Goal: Task Accomplishment & Management: Manage account settings

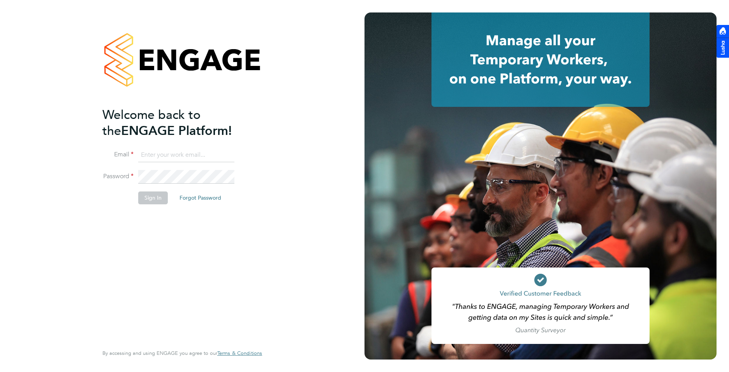
type input "[PERSON_NAME][EMAIL_ADDRESS][DOMAIN_NAME]"
click at [181, 184] on li "Password" at bounding box center [178, 181] width 152 height 22
click at [151, 196] on button "Sign In" at bounding box center [153, 197] width 30 height 12
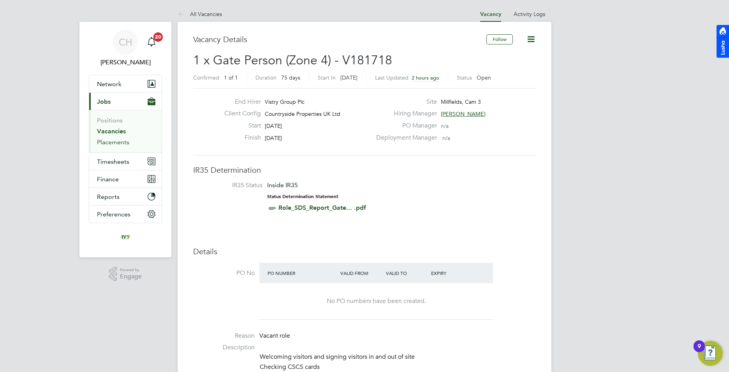
click at [117, 143] on link "Placements" at bounding box center [113, 141] width 32 height 7
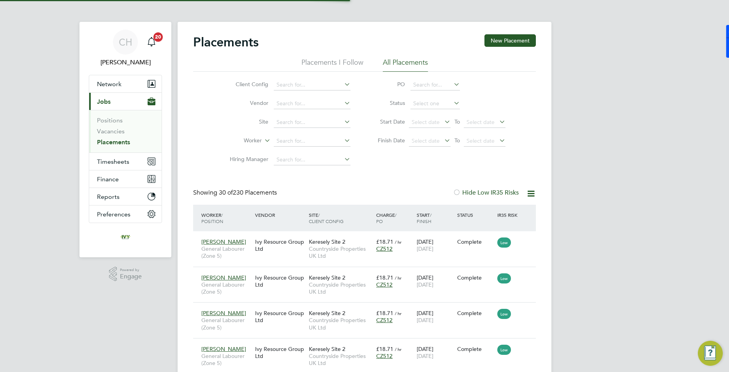
scroll to position [29, 68]
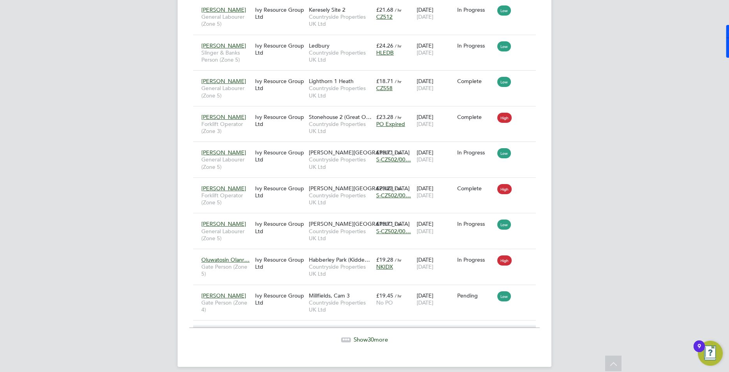
click at [360, 335] on span "Show 30 more" at bounding box center [371, 338] width 34 height 7
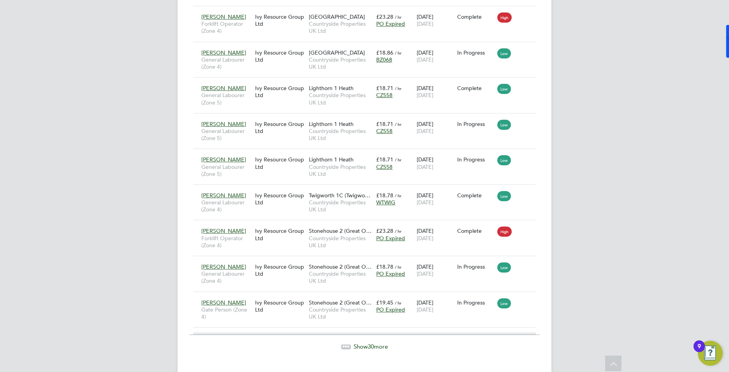
click at [362, 342] on span "Show 30 more" at bounding box center [371, 345] width 34 height 7
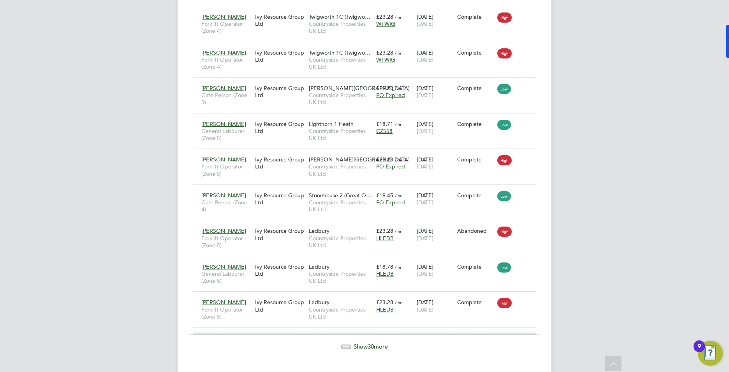
click at [358, 331] on div "Show 30 more" at bounding box center [364, 340] width 351 height 19
click at [357, 342] on span "Show 30 more" at bounding box center [371, 345] width 34 height 7
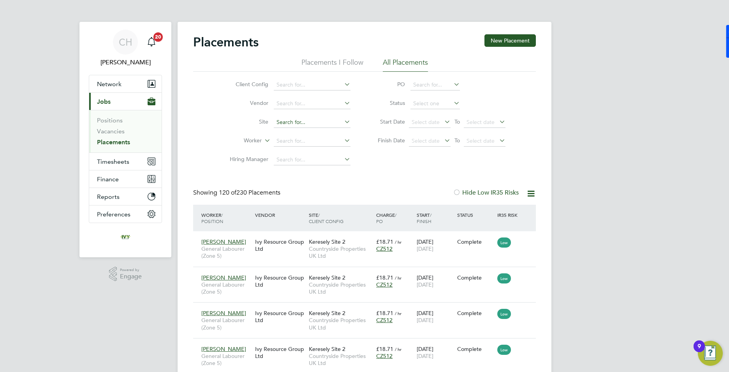
click at [321, 125] on input at bounding box center [312, 122] width 77 height 11
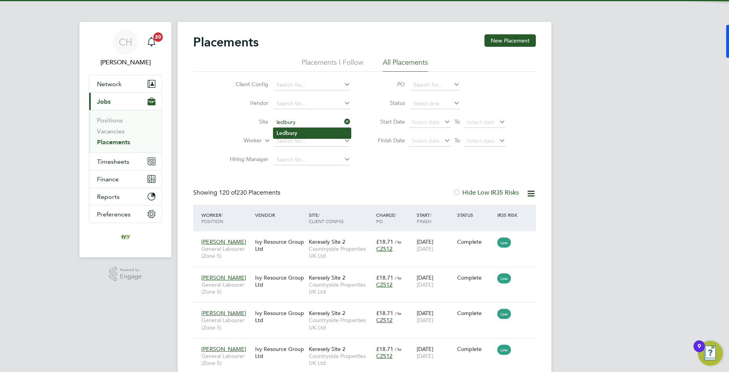
click at [294, 131] on b "Ledbury" at bounding box center [287, 133] width 21 height 7
type input "Ledbury"
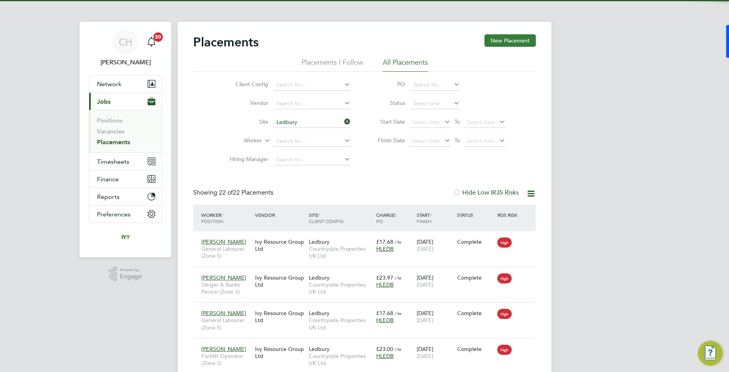
click at [493, 44] on button "New Placement" at bounding box center [510, 40] width 51 height 12
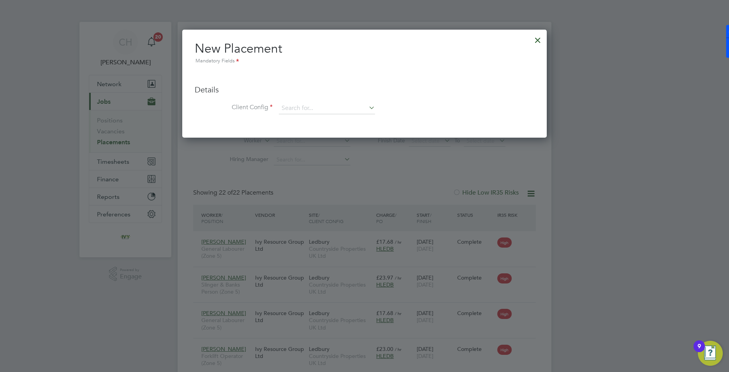
click at [538, 42] on div at bounding box center [538, 38] width 14 height 14
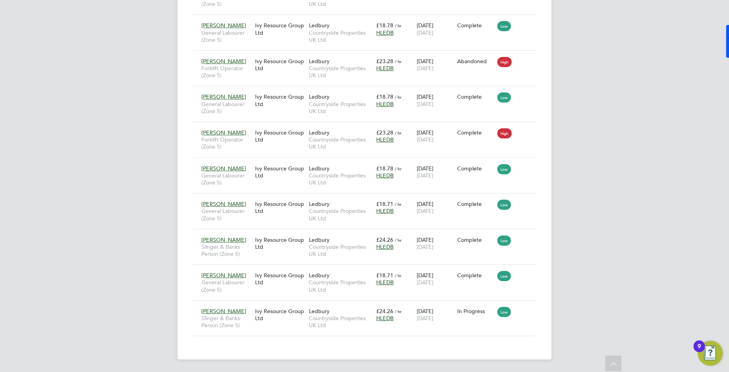
drag, startPoint x: 568, startPoint y: 83, endPoint x: 560, endPoint y: 82, distance: 8.3
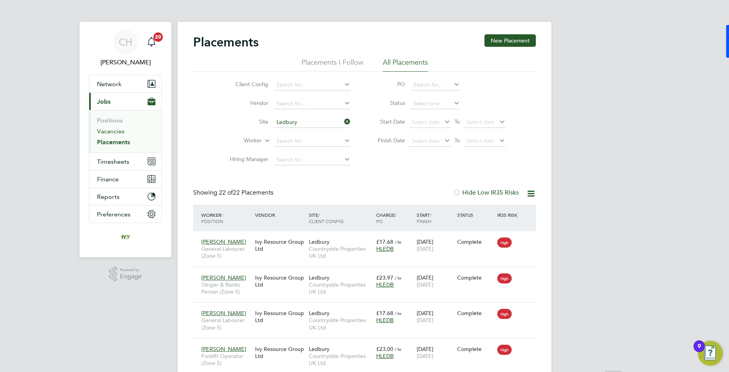
click at [118, 134] on link "Vacancies" at bounding box center [111, 130] width 28 height 7
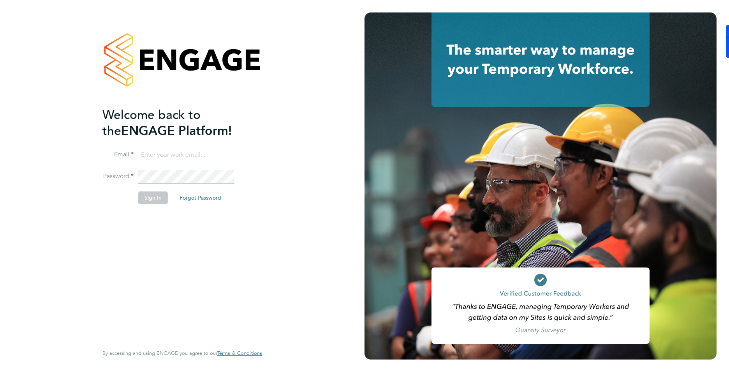
type input "[PERSON_NAME][EMAIL_ADDRESS][DOMAIN_NAME]"
click at [129, 199] on li "Sign In Forgot Password" at bounding box center [178, 201] width 152 height 20
click at [143, 197] on button "Sign In" at bounding box center [153, 197] width 30 height 12
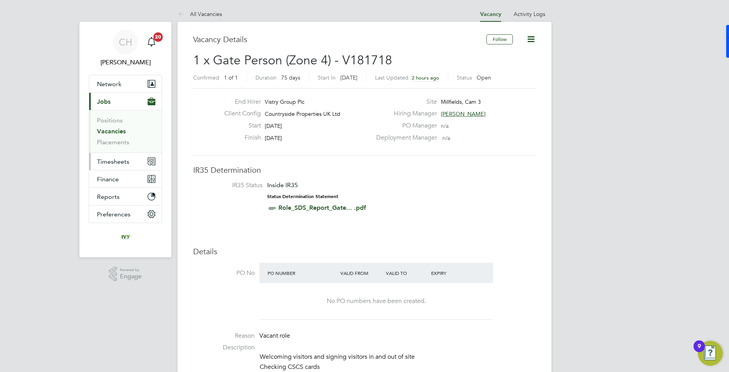
click at [118, 160] on span "Timesheets" at bounding box center [113, 161] width 32 height 7
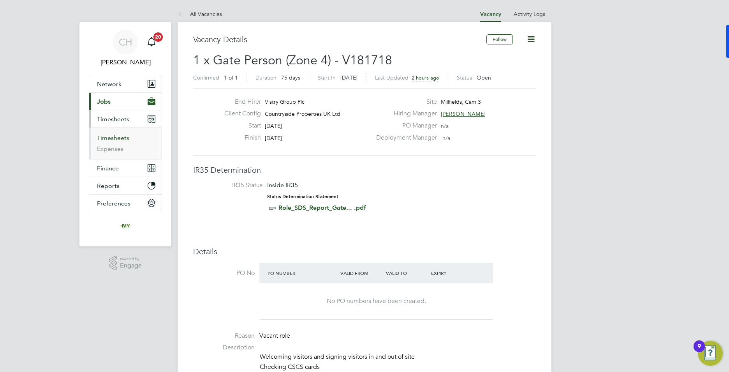
click at [122, 140] on link "Timesheets" at bounding box center [113, 137] width 32 height 7
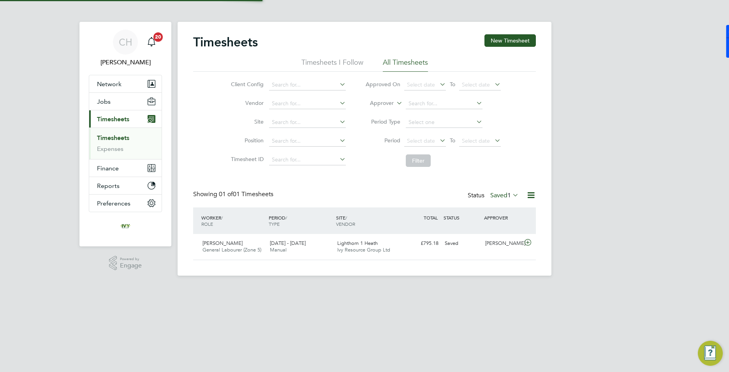
scroll to position [20, 68]
click at [317, 123] on input at bounding box center [307, 122] width 77 height 11
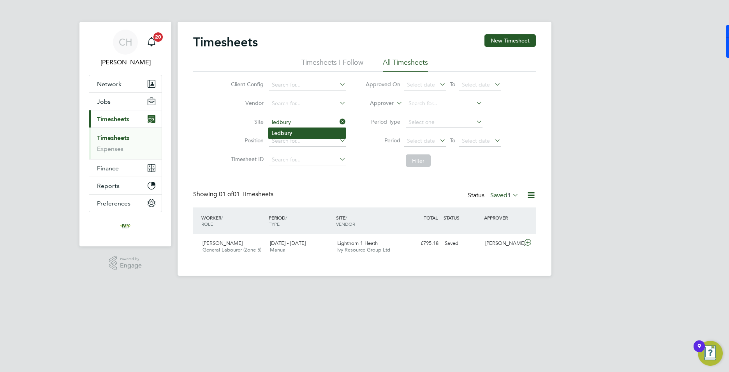
click at [293, 132] on li "Ledbury" at bounding box center [307, 133] width 78 height 11
type input "Ledbury"
click at [409, 160] on button "Filter" at bounding box center [418, 160] width 25 height 12
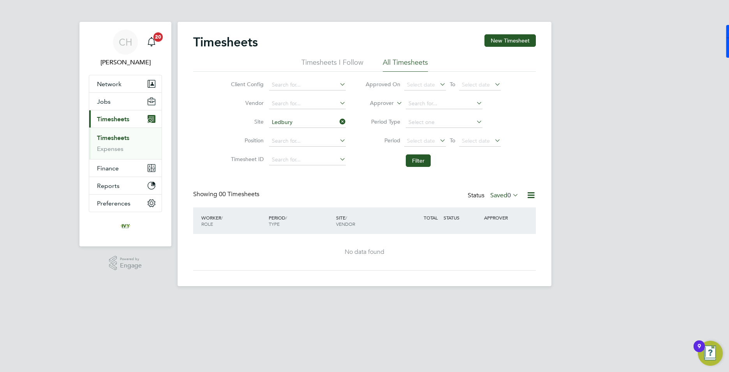
click at [511, 193] on icon at bounding box center [511, 194] width 0 height 11
click at [504, 241] on li "Approved" at bounding box center [501, 241] width 36 height 11
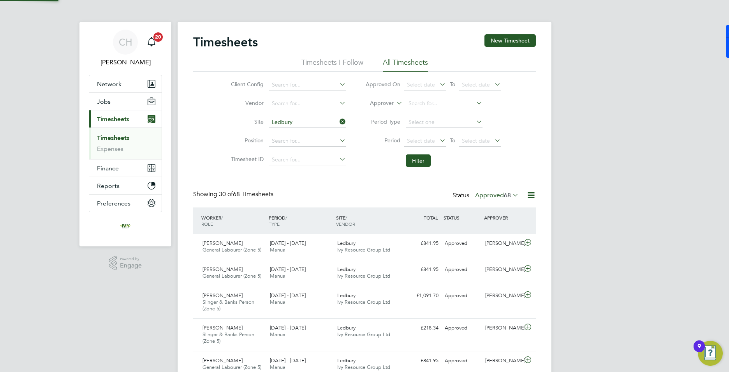
scroll to position [4, 4]
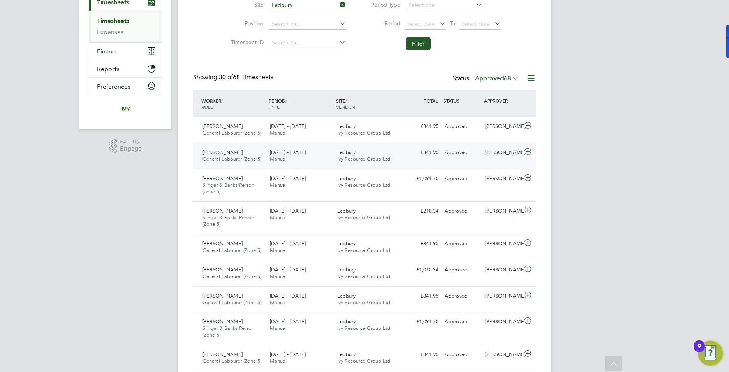
click at [448, 150] on div "Approved" at bounding box center [462, 152] width 41 height 13
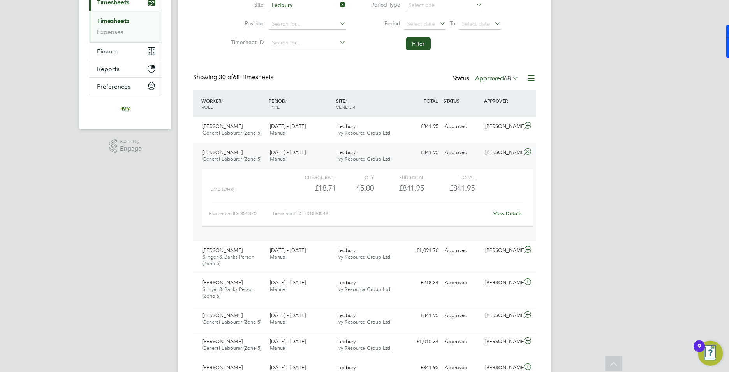
click at [501, 213] on link "View Details" at bounding box center [507, 213] width 28 height 7
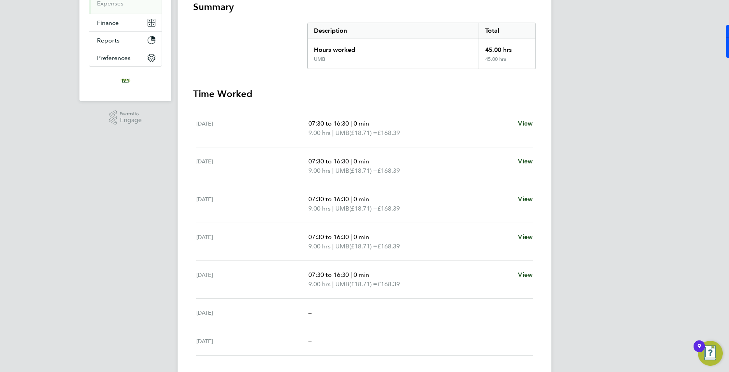
scroll to position [197, 0]
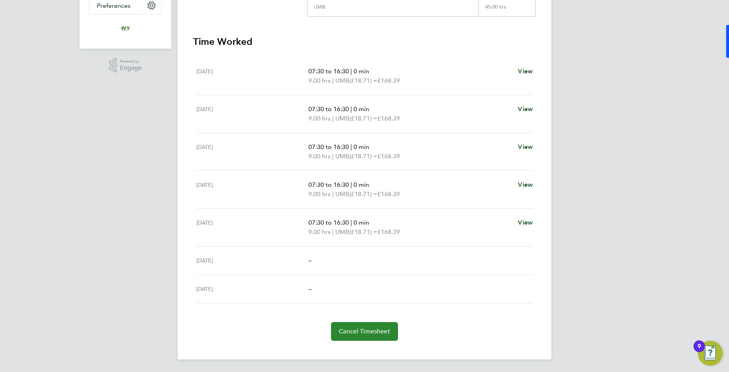
click at [381, 329] on span "Cancel Timesheet" at bounding box center [364, 331] width 51 height 8
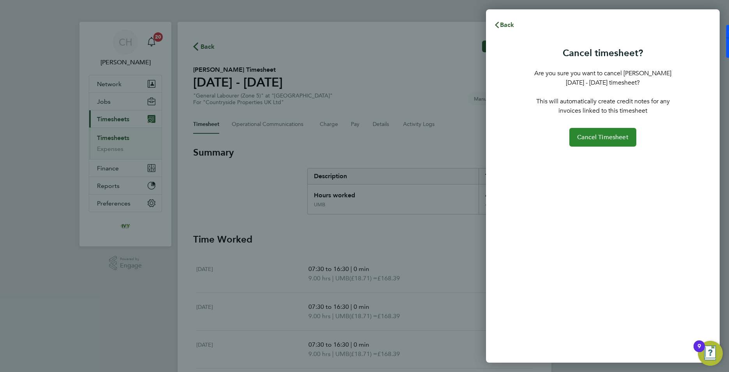
click at [603, 135] on span "Cancel Timesheet" at bounding box center [602, 137] width 51 height 8
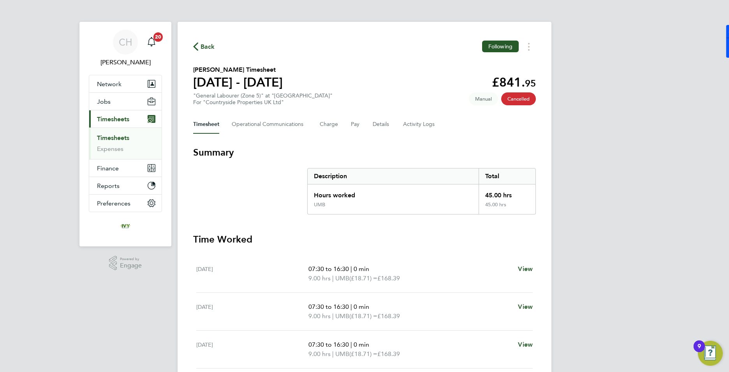
click at [111, 137] on link "Timesheets" at bounding box center [113, 137] width 32 height 7
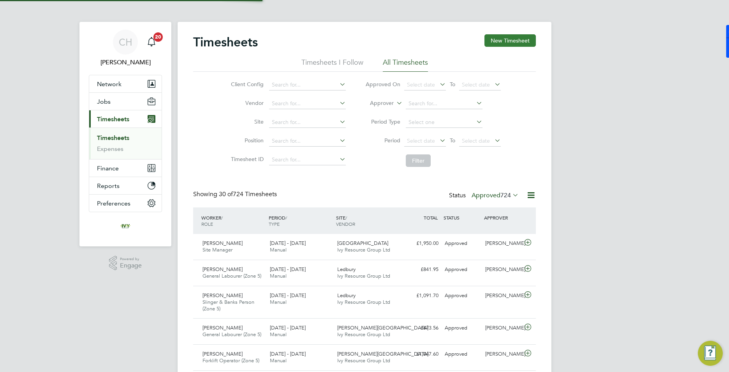
click at [499, 43] on button "New Timesheet" at bounding box center [510, 40] width 51 height 12
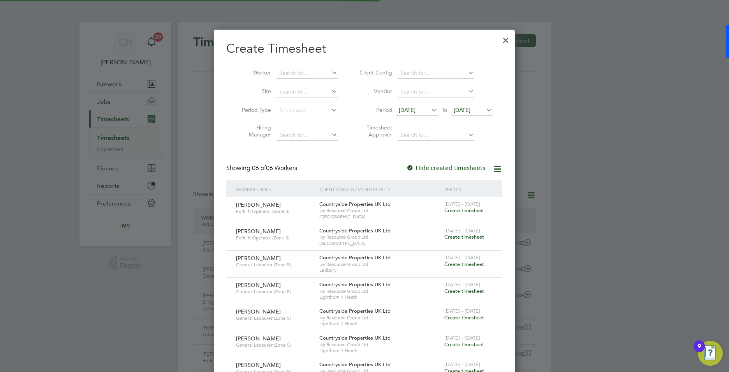
click at [404, 108] on span "[DATE]" at bounding box center [407, 109] width 17 height 7
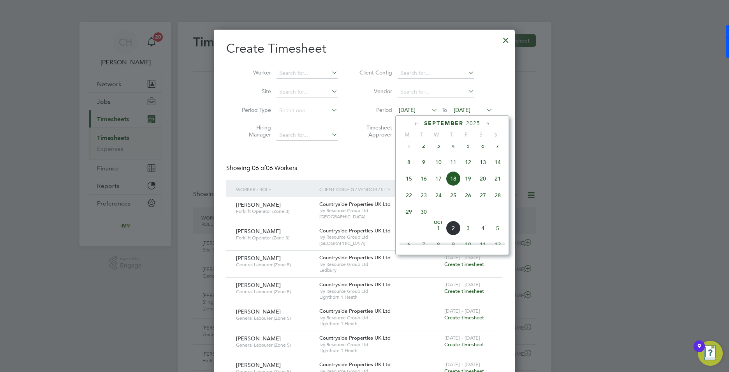
click at [409, 202] on span "22" at bounding box center [409, 195] width 15 height 15
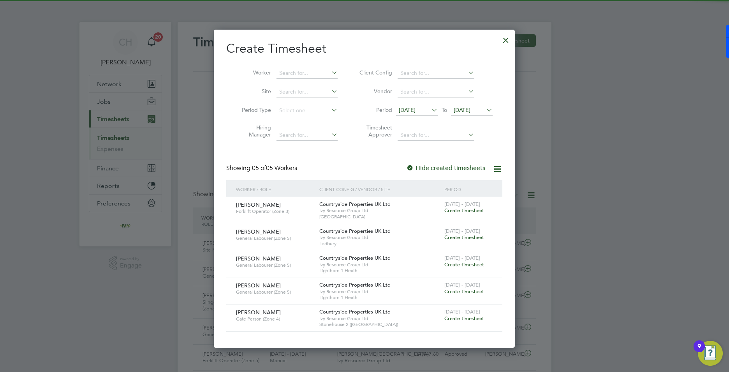
click at [471, 107] on span "[DATE]" at bounding box center [462, 109] width 17 height 7
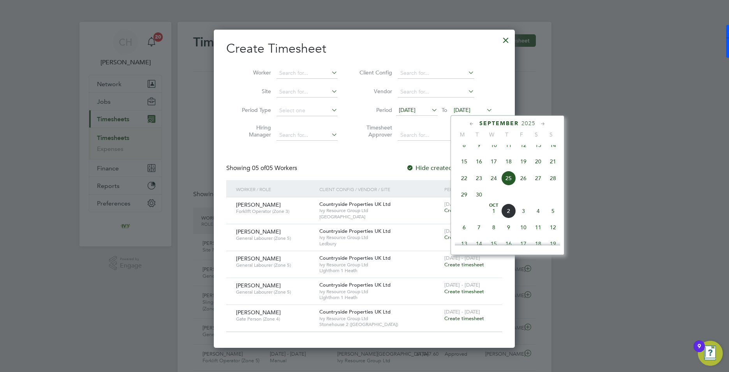
click at [552, 185] on span "28" at bounding box center [553, 178] width 15 height 15
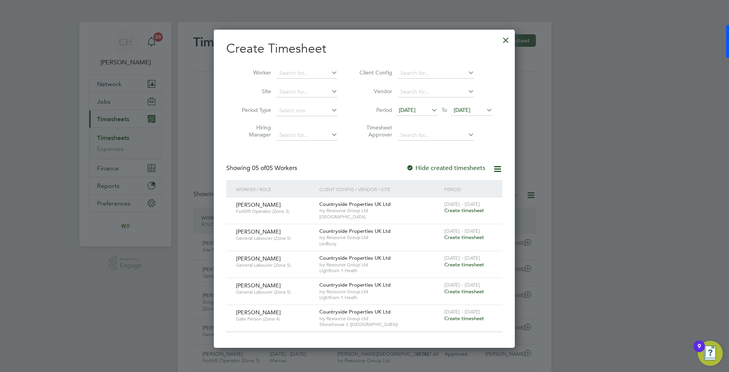
click at [471, 236] on span "Create timesheet" at bounding box center [464, 237] width 40 height 7
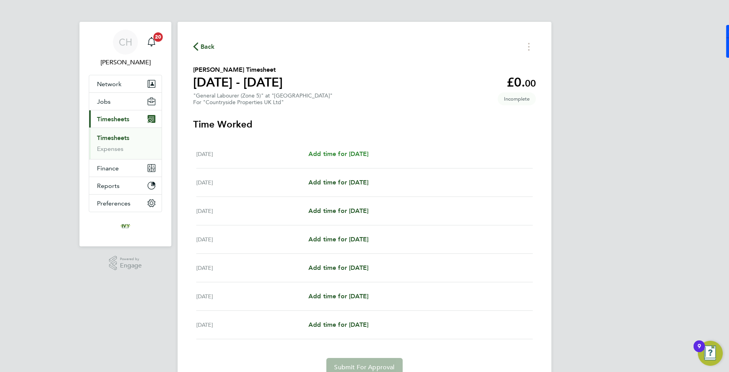
click at [355, 156] on span "Add time for [DATE]" at bounding box center [338, 153] width 60 height 7
select select "30"
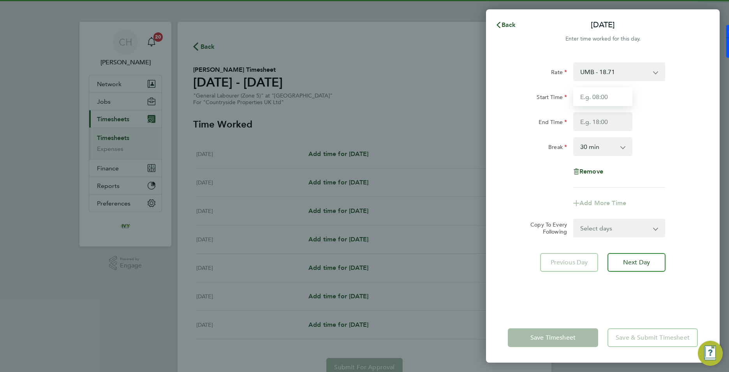
click at [594, 94] on input "Start Time" at bounding box center [602, 96] width 59 height 19
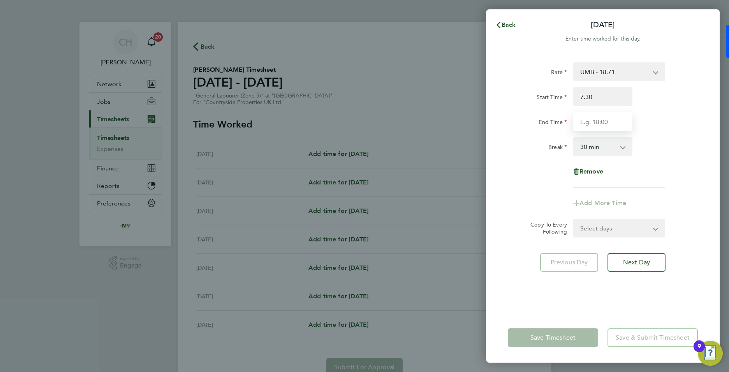
type input "07:30"
type input "17:30"
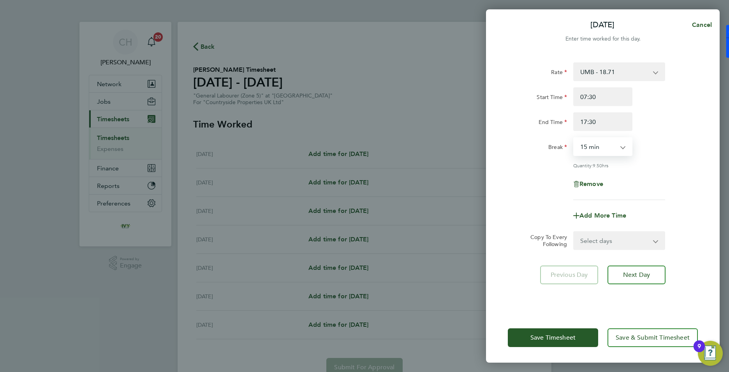
select select "0"
click at [637, 235] on select "Select days Day Weekday (Mon-Fri) Weekend (Sat-Sun) [DATE] [DATE] [DATE] [DATE]…" at bounding box center [615, 240] width 82 height 17
select select "WEEKDAY"
click at [574, 232] on select "Select days Day Weekday (Mon-Fri) Weekend (Sat-Sun) [DATE] [DATE] [DATE] [DATE]…" at bounding box center [615, 240] width 82 height 17
select select "[DATE]"
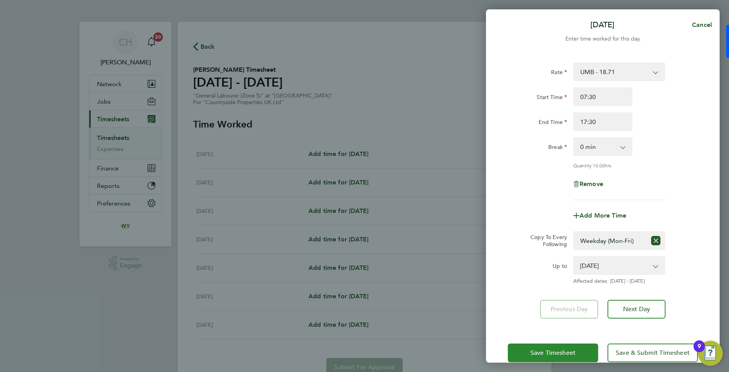
click at [563, 346] on button "Save Timesheet" at bounding box center [553, 352] width 90 height 19
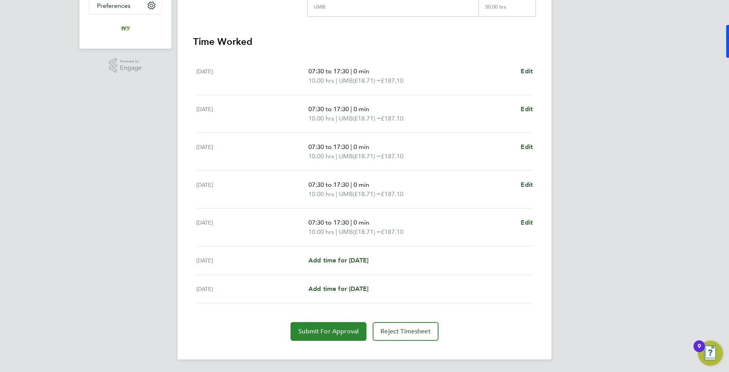
click at [337, 331] on span "Submit For Approval" at bounding box center [328, 331] width 60 height 8
